Goal: Task Accomplishment & Management: Complete application form

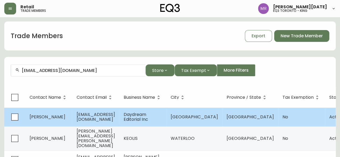
click at [119, 118] on td "[EMAIL_ADDRESS][DOMAIN_NAME]" at bounding box center [95, 117] width 47 height 19
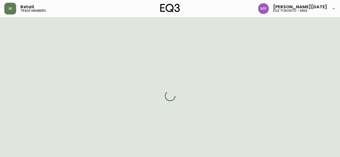
select select "ON"
select select "CA"
select select "CA_EN"
select select "Other"
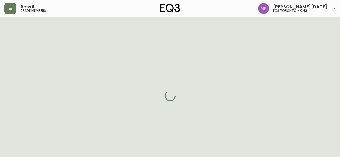
select select "false"
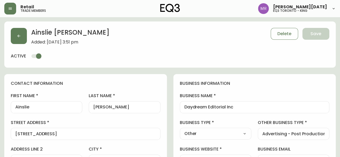
type input "EQ3 [GEOGRAPHIC_DATA] - [PERSON_NAME]"
select select "cjw10z96s008u6gs0ccm7hd19"
click at [14, 35] on button "button" at bounding box center [19, 36] width 16 height 16
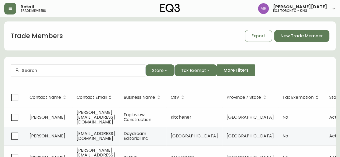
click at [38, 67] on div at bounding box center [78, 71] width 134 height 12
type input "O"
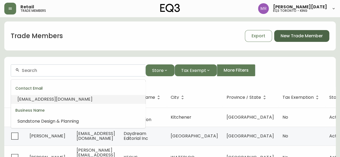
click at [303, 40] on button "New Trade Member" at bounding box center [301, 36] width 55 height 12
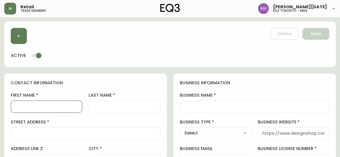
click at [65, 105] on input "first name" at bounding box center [46, 106] width 62 height 5
paste input "[PERSON_NAME]"
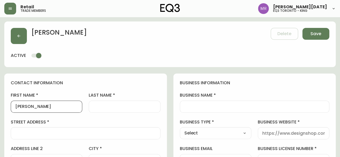
drag, startPoint x: 49, startPoint y: 105, endPoint x: 29, endPoint y: 105, distance: 19.9
click at [29, 105] on input "[PERSON_NAME]" at bounding box center [46, 106] width 62 height 5
type input "Olena"
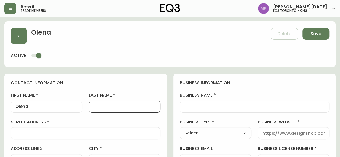
click at [108, 107] on input "last name" at bounding box center [124, 106] width 62 height 5
paste input "Nehrych"
type input "Nehrych"
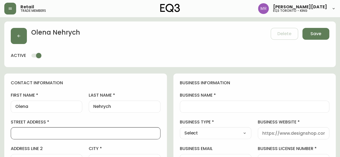
click at [72, 133] on input "street address" at bounding box center [85, 133] width 141 height 5
paste input "[STREET_ADDRESS]"
drag, startPoint x: 107, startPoint y: 135, endPoint x: 85, endPoint y: 131, distance: 22.4
click at [85, 131] on input "[STREET_ADDRESS]" at bounding box center [85, 133] width 141 height 5
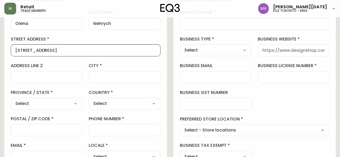
scroll to position [83, 0]
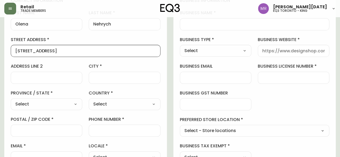
type input "[STREET_ADDRESS]"
click at [45, 129] on input "postal / zip code" at bounding box center [46, 130] width 62 height 5
paste input "M9A 4R8"
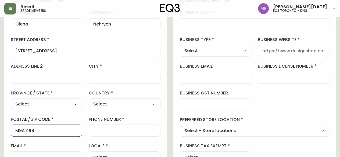
type input "M9A 4R8"
drag, startPoint x: 109, startPoint y: 49, endPoint x: 57, endPoint y: 48, distance: 51.4
click at [57, 48] on div "[STREET_ADDRESS]" at bounding box center [86, 51] width 150 height 12
type input "[STREET_ADDRESS],"
click at [109, 75] on input "city" at bounding box center [124, 77] width 62 height 5
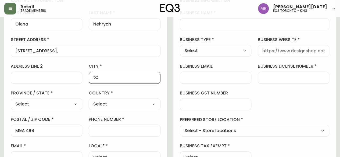
type input "[GEOGRAPHIC_DATA]"
click at [36, 101] on select "Select [GEOGRAPHIC_DATA] [GEOGRAPHIC_DATA] [GEOGRAPHIC_DATA] [GEOGRAPHIC_DATA] …" at bounding box center [47, 104] width 72 height 8
select select "ON"
click at [11, 100] on select "Select [GEOGRAPHIC_DATA] [GEOGRAPHIC_DATA] [GEOGRAPHIC_DATA] [GEOGRAPHIC_DATA] …" at bounding box center [47, 104] width 72 height 8
type input "[GEOGRAPHIC_DATA]"
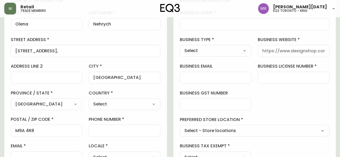
click at [111, 103] on select "Select [GEOGRAPHIC_DATA] [GEOGRAPHIC_DATA]" at bounding box center [125, 104] width 72 height 8
select select "CA"
click at [89, 100] on select "Select [GEOGRAPHIC_DATA] [GEOGRAPHIC_DATA]" at bounding box center [125, 104] width 72 height 8
type input "[GEOGRAPHIC_DATA]"
click at [119, 132] on input "phone number" at bounding box center [124, 130] width 62 height 5
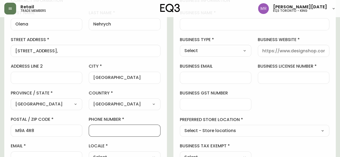
paste input "[PHONE_NUMBER]"
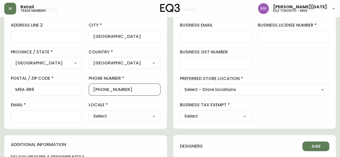
scroll to position [123, 0]
type input "[PHONE_NUMBER]"
click at [69, 119] on div at bounding box center [47, 117] width 72 height 12
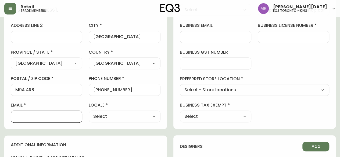
paste input "[PERSON_NAME] <[PERSON_NAME][EMAIL_ADDRESS][DOMAIN_NAME]>"
type input "[EMAIL_ADDRESS][DOMAIN_NAME]"
click at [123, 119] on select "Select CA_EN [GEOGRAPHIC_DATA] US_EN" at bounding box center [125, 117] width 72 height 8
select select "CA_EN"
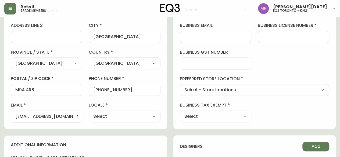
click at [89, 113] on select "Select CA_EN [GEOGRAPHIC_DATA] US_EN" at bounding box center [125, 117] width 72 height 8
type input "CA_EN"
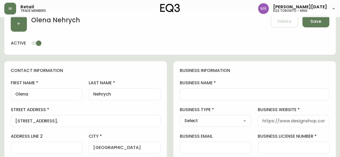
scroll to position [11, 0]
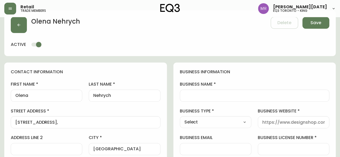
click at [200, 97] on input "business name" at bounding box center [255, 95] width 141 height 5
paste input "ON Design Planning"
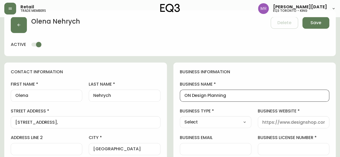
type input "ON Design Planning"
click at [229, 121] on select "Select Interior Designer Architect Home Builder Contractor Real Estate Agent Ho…" at bounding box center [216, 122] width 72 height 8
select select "Interior Designer"
click at [180, 118] on select "Select Interior Designer Architect Home Builder Contractor Real Estate Agent Ho…" at bounding box center [216, 122] width 72 height 8
type input "Interior Designer"
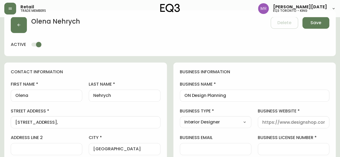
click at [287, 120] on input "business website" at bounding box center [294, 122] width 62 height 5
click at [272, 120] on input "business website" at bounding box center [294, 122] width 62 height 5
paste input "[DOMAIN_NAME]"
type input "[DOMAIN_NAME]"
click at [272, 150] on input "business license number" at bounding box center [294, 149] width 62 height 5
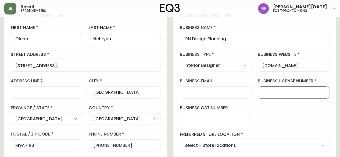
scroll to position [68, 0]
paste input "81395 3841 RT0001"
type input "81395 3841 RT0001"
click at [254, 144] on select "Select - Store locations EQ3 [GEOGRAPHIC_DATA] - [GEOGRAPHIC_DATA] [GEOGRAPHIC_…" at bounding box center [255, 146] width 150 height 8
select select "cjw10z96r007p6gs0hn5531do"
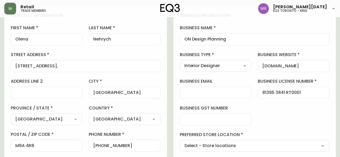
click at [180, 142] on select "Select - Store locations EQ3 [GEOGRAPHIC_DATA] - [GEOGRAPHIC_DATA] [GEOGRAPHIC_…" at bounding box center [255, 146] width 150 height 8
type input "EQ3 Toronto - King"
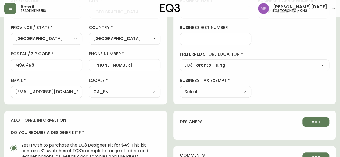
scroll to position [153, 0]
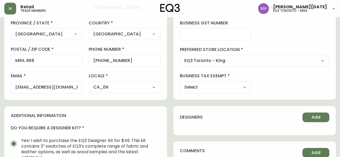
click at [231, 83] on select "Select Yes No" at bounding box center [216, 87] width 72 height 8
select select "false"
click at [180, 83] on select "Select Yes No" at bounding box center [216, 87] width 72 height 8
type input "No"
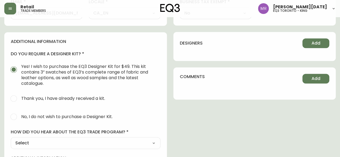
scroll to position [244, 0]
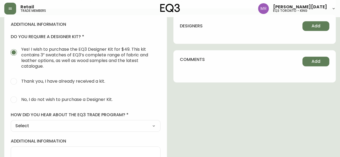
click at [59, 97] on span "No, I do not wish to purchase a Designer Kit." at bounding box center [66, 100] width 91 height 6
click at [20, 96] on input "No, I do not wish to purchase a Designer Kit." at bounding box center [14, 100] width 12 height 12
radio input "true"
radio input "false"
click at [60, 126] on select "Select Social Media Advertisement Trade Show Outreach from a Trade Rep Other" at bounding box center [86, 126] width 150 height 8
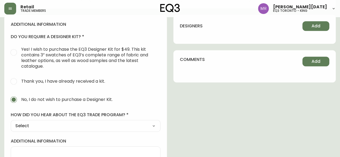
select select "Other"
click at [11, 122] on select "Select Social Media Advertisement Trade Show Outreach from a Trade Rep Other" at bounding box center [86, 126] width 150 height 8
type input "Other"
click at [45, 152] on input "other" at bounding box center [85, 152] width 141 height 5
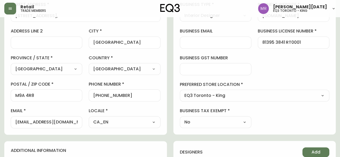
scroll to position [0, 0]
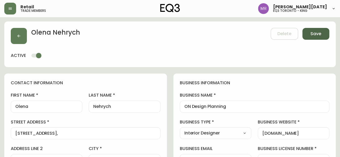
type input "CLIENT CAME TO THE STORE THEN REACHED OUT TO THE DESIGNER"
click at [318, 34] on span "Save" at bounding box center [316, 34] width 11 height 6
select select
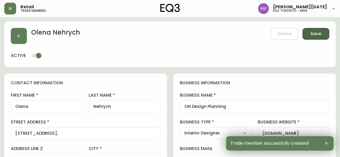
type input "[PHONE_NUMBER]"
type input "Other"
select select "Other"
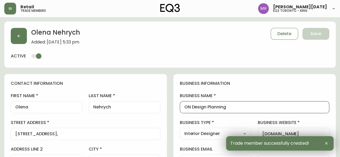
click at [203, 109] on input "ON Design Planning" at bounding box center [255, 107] width 141 height 5
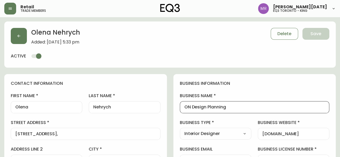
click at [203, 109] on input "ON Design Planning" at bounding box center [255, 107] width 141 height 5
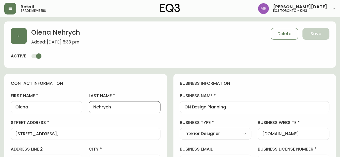
drag, startPoint x: 115, startPoint y: 106, endPoint x: 91, endPoint y: 106, distance: 24.2
click at [91, 106] on div "Nehrych" at bounding box center [125, 107] width 72 height 12
drag, startPoint x: 83, startPoint y: 134, endPoint x: 0, endPoint y: 132, distance: 83.1
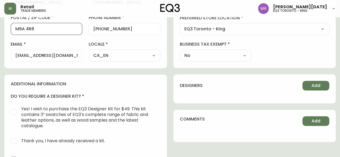
drag, startPoint x: 46, startPoint y: 29, endPoint x: 0, endPoint y: 30, distance: 45.7
click at [0, 30] on main "[PERSON_NAME] Added: [DATE] 5:33 pm Delete Save active contact information firs…" at bounding box center [170, 52] width 340 height 441
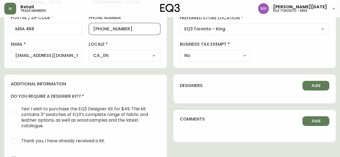
drag, startPoint x: 131, startPoint y: 29, endPoint x: 97, endPoint y: 24, distance: 33.9
click at [97, 24] on div "[PHONE_NUMBER]" at bounding box center [125, 29] width 72 height 12
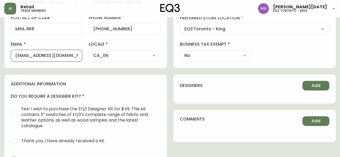
click at [70, 54] on input "[EMAIL_ADDRESS][DOMAIN_NAME]" at bounding box center [46, 55] width 62 height 5
